Goal: Navigation & Orientation: Go to known website

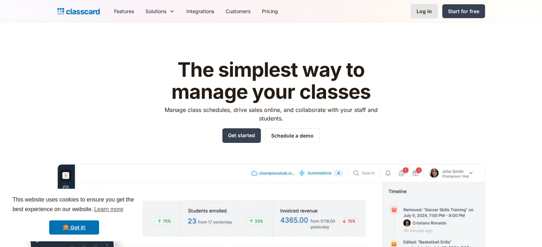
click at [430, 10] on div "Log in" at bounding box center [423, 10] width 15 height 7
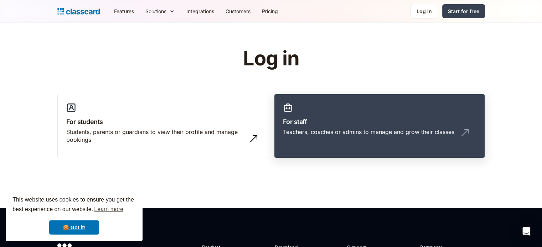
click at [347, 115] on link "For staff Teachers, coaches or admins to manage and grow their classes" at bounding box center [379, 126] width 211 height 65
